Goal: Navigation & Orientation: Go to known website

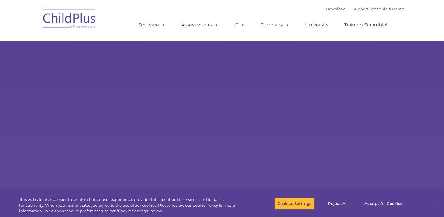
select select "MEDIUM"
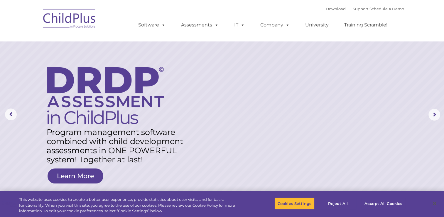
click at [71, 20] on img at bounding box center [69, 19] width 59 height 29
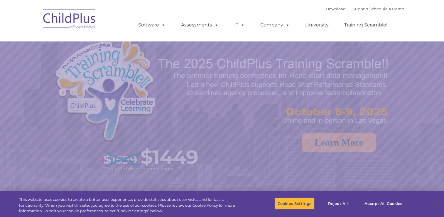
select select "MEDIUM"
